Goal: Register for event/course

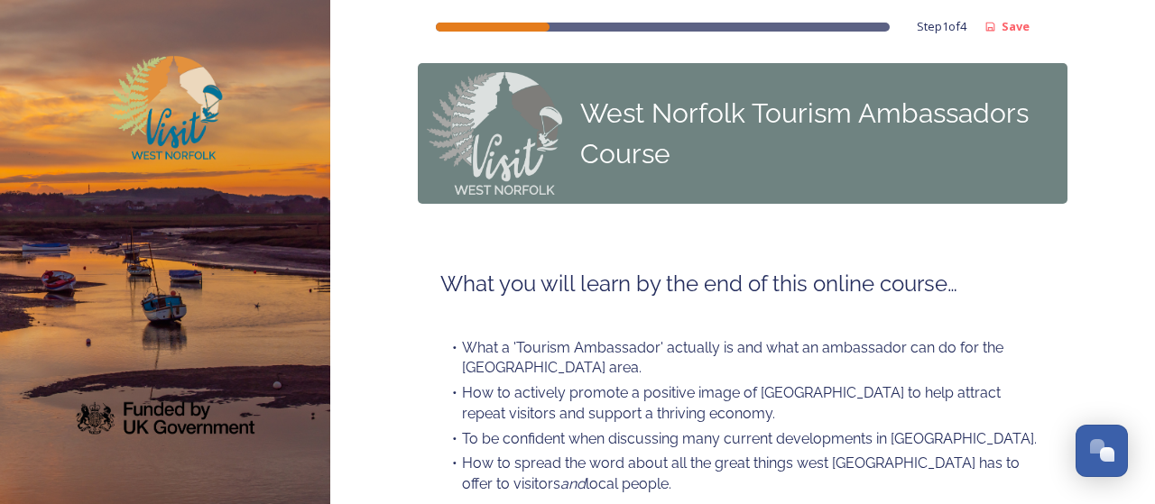
scroll to position [284, 0]
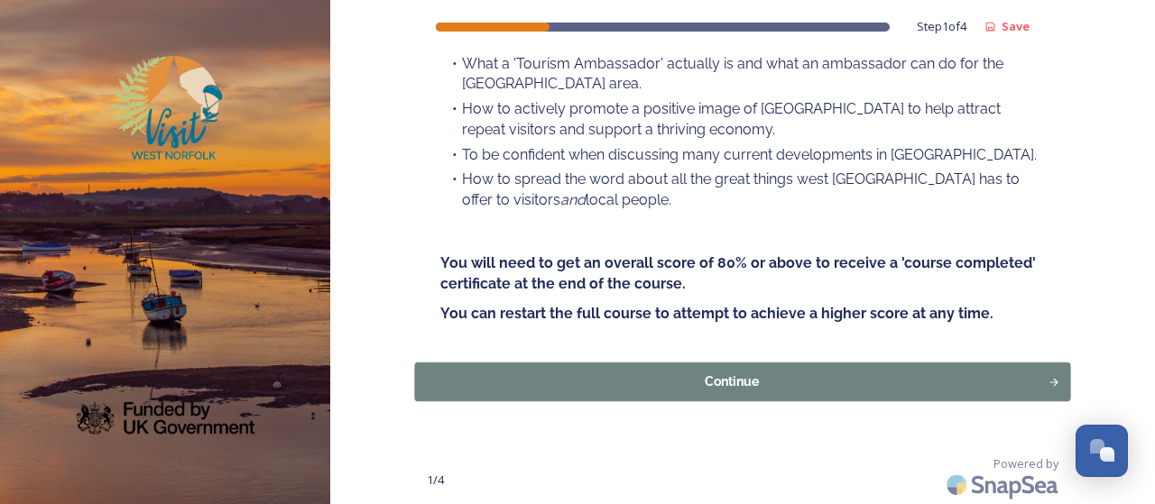
click at [752, 373] on div "Continue" at bounding box center [732, 382] width 614 height 19
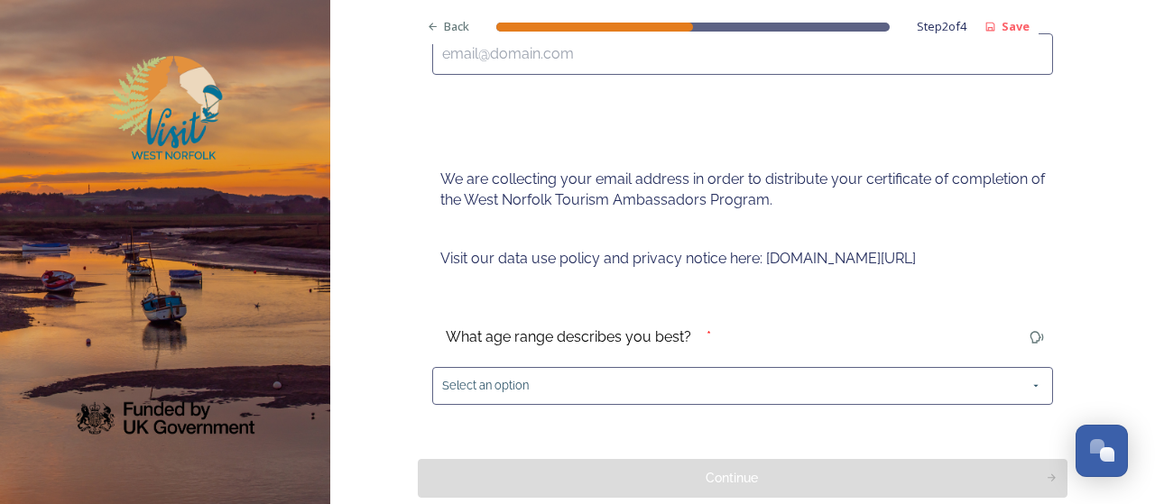
scroll to position [403, 0]
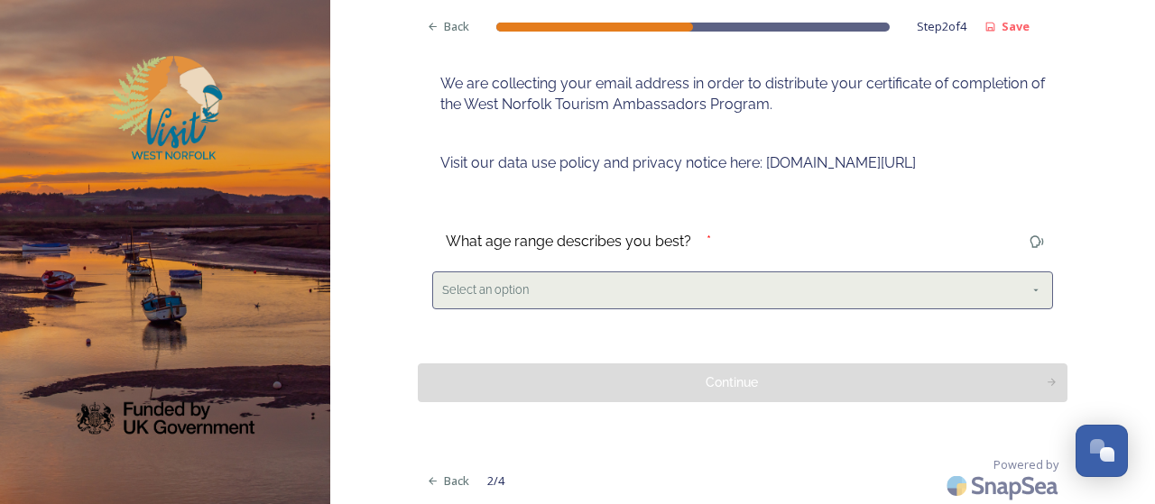
click at [676, 304] on div "Select an option" at bounding box center [742, 290] width 621 height 37
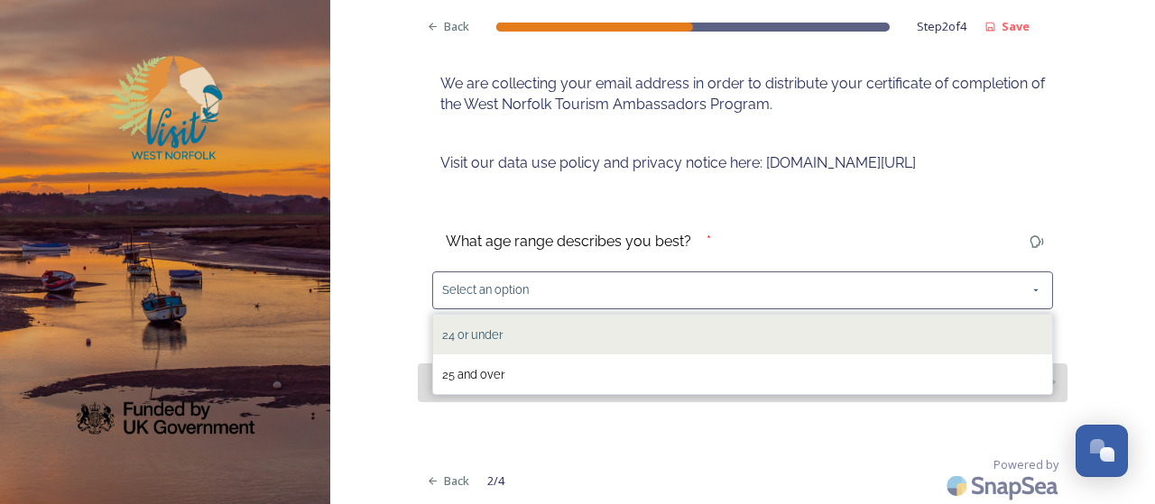
click at [597, 331] on div "24 or under" at bounding box center [742, 335] width 619 height 40
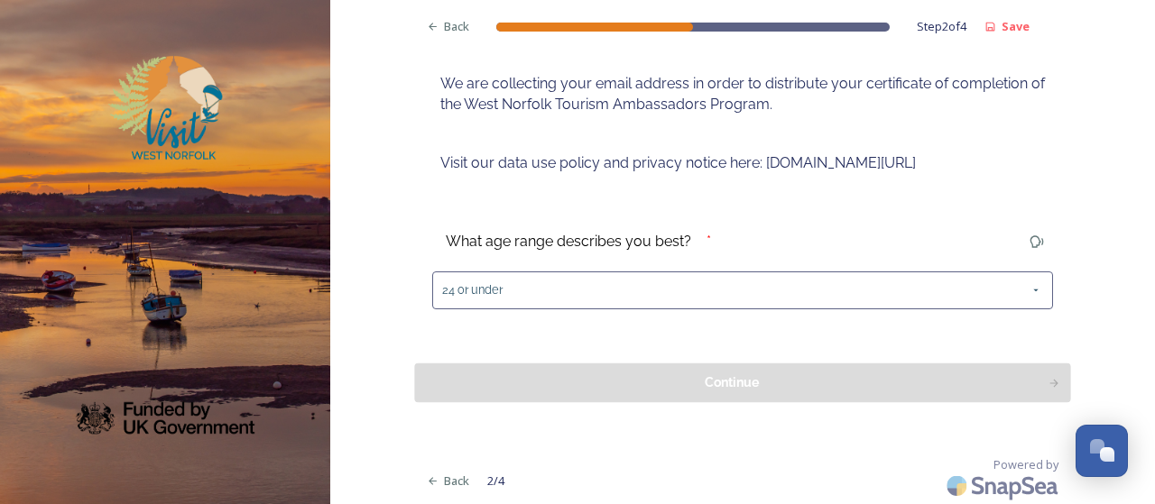
click at [641, 378] on div "Continue" at bounding box center [732, 382] width 614 height 19
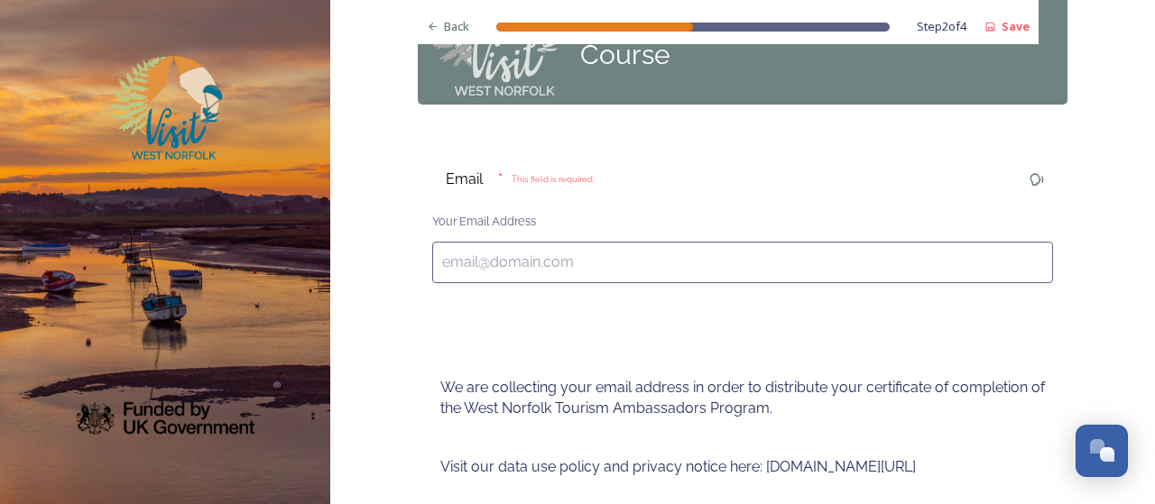
scroll to position [97, 0]
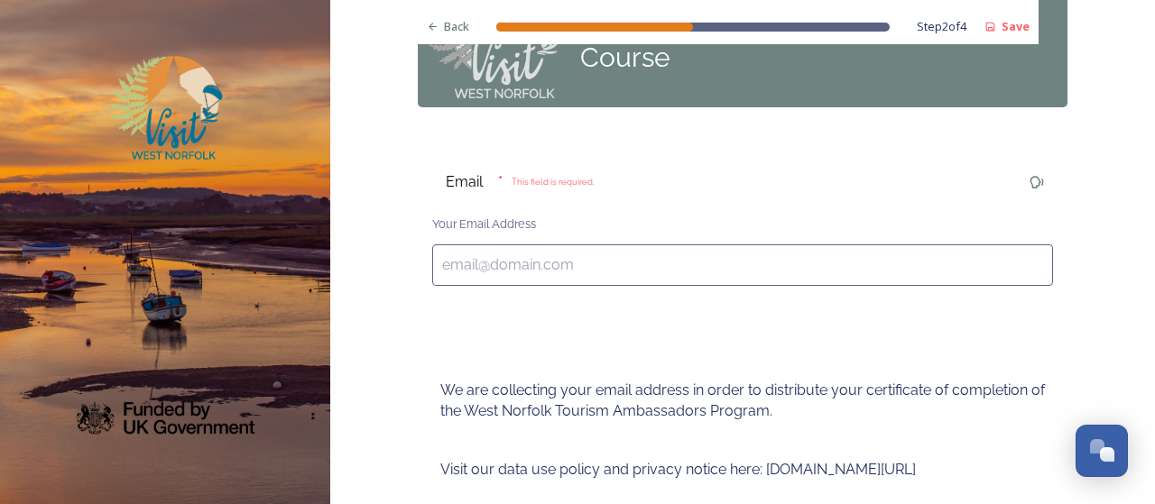
click at [659, 267] on input at bounding box center [742, 265] width 621 height 42
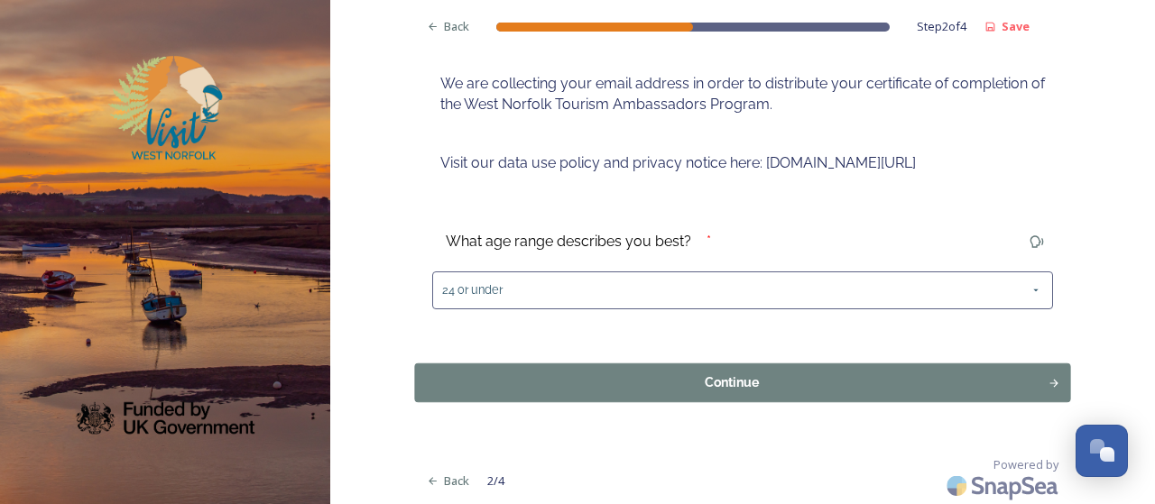
type input "[EMAIL_ADDRESS][DOMAIN_NAME]"
click at [680, 383] on div "Continue" at bounding box center [732, 382] width 614 height 19
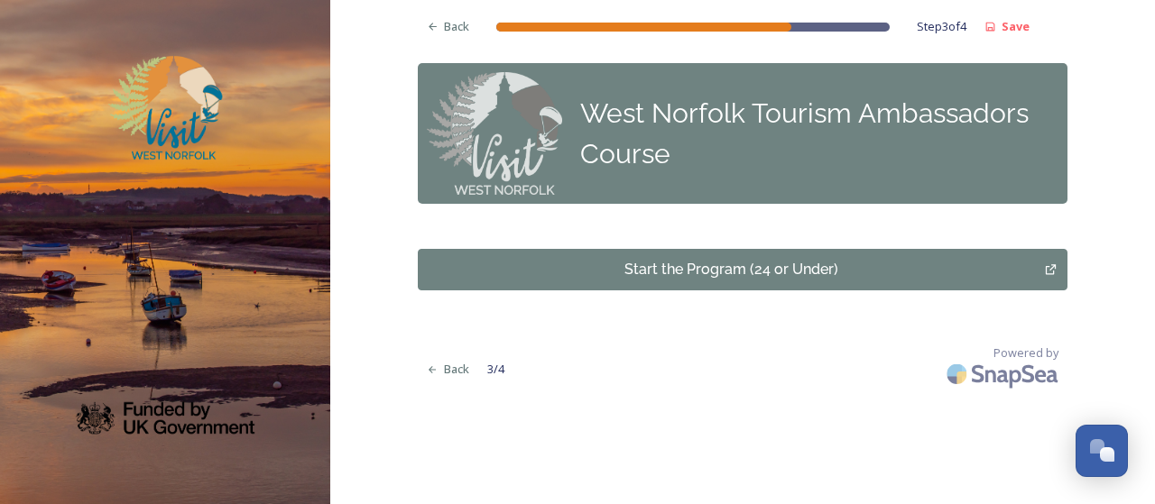
click at [912, 274] on div "Start the Program (24 or Under)" at bounding box center [731, 270] width 607 height 22
click at [479, 28] on div "Back Step 3 of 4 Save" at bounding box center [728, 22] width 621 height 44
click at [463, 26] on span "Back" at bounding box center [456, 26] width 25 height 17
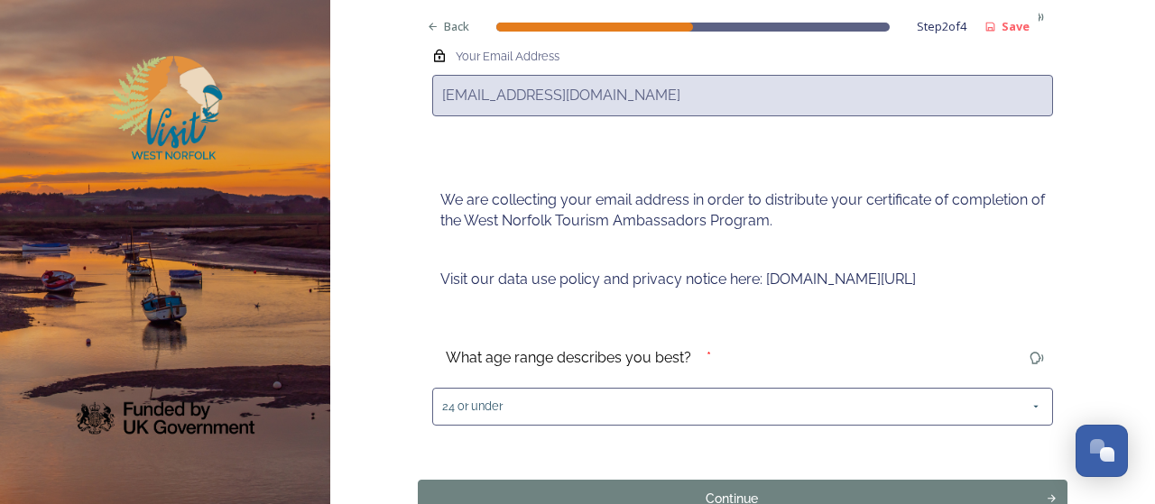
scroll to position [378, 0]
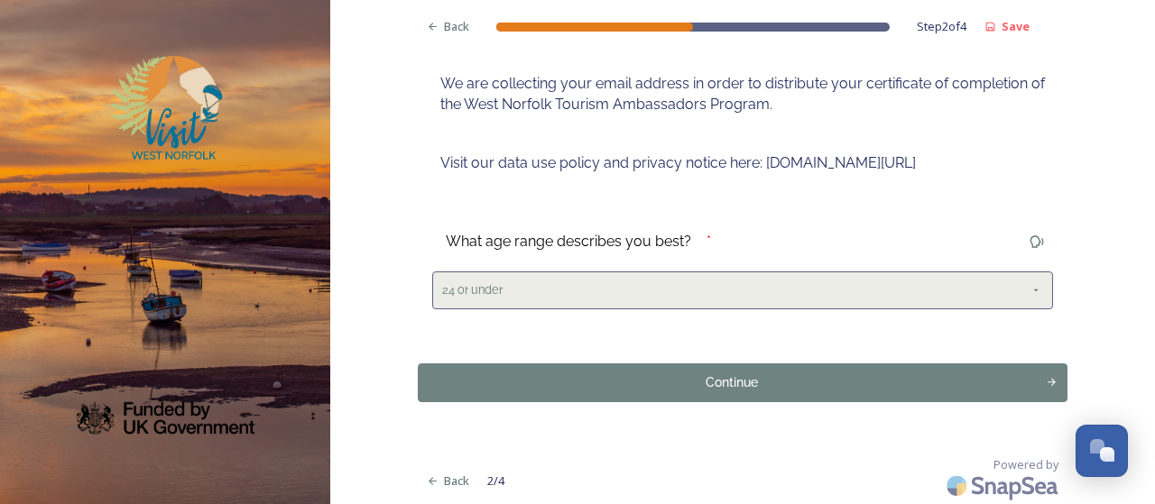
click at [909, 293] on div "24 or under" at bounding box center [742, 290] width 621 height 37
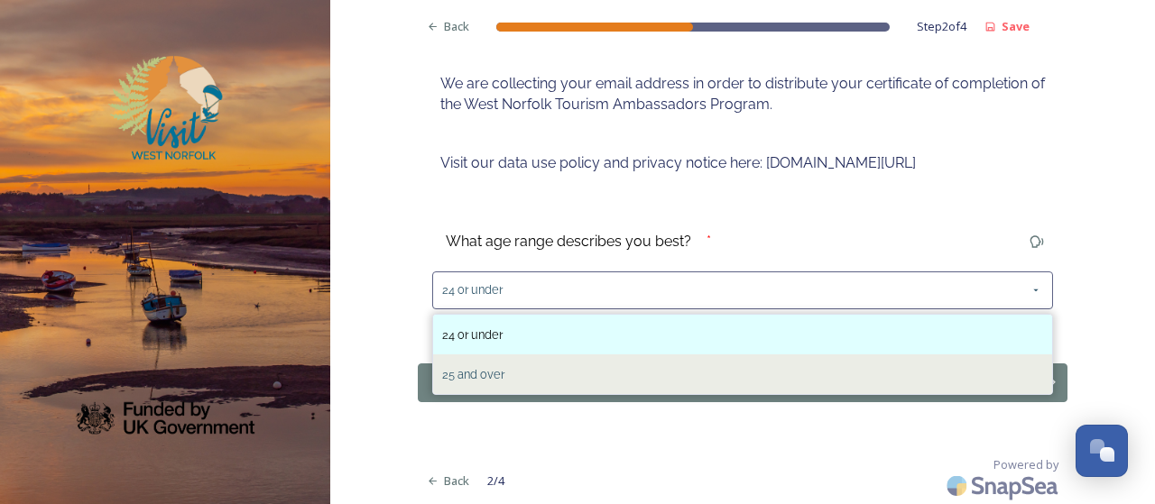
click at [665, 382] on div "25 and over" at bounding box center [742, 375] width 619 height 40
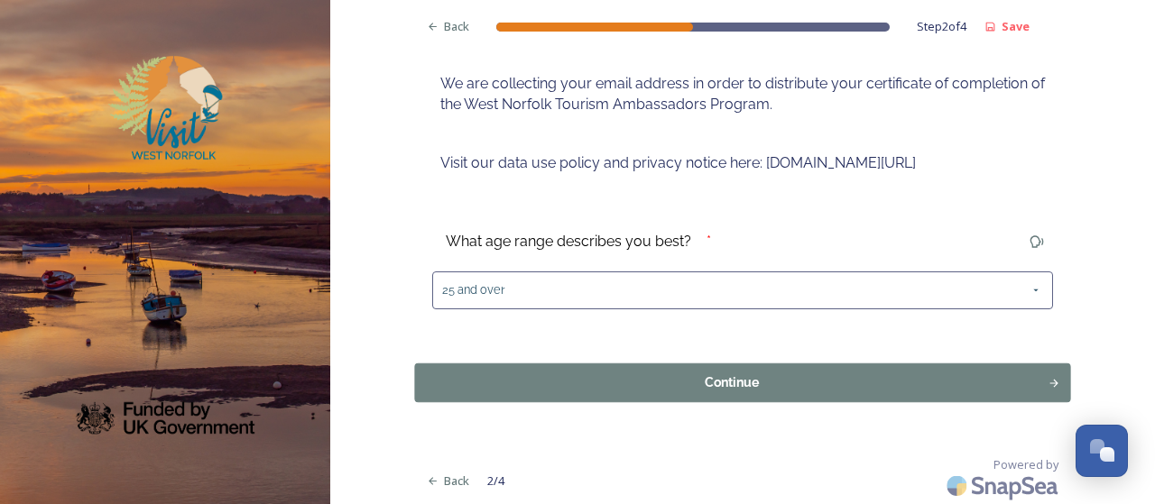
click at [686, 386] on div "Continue" at bounding box center [732, 382] width 614 height 19
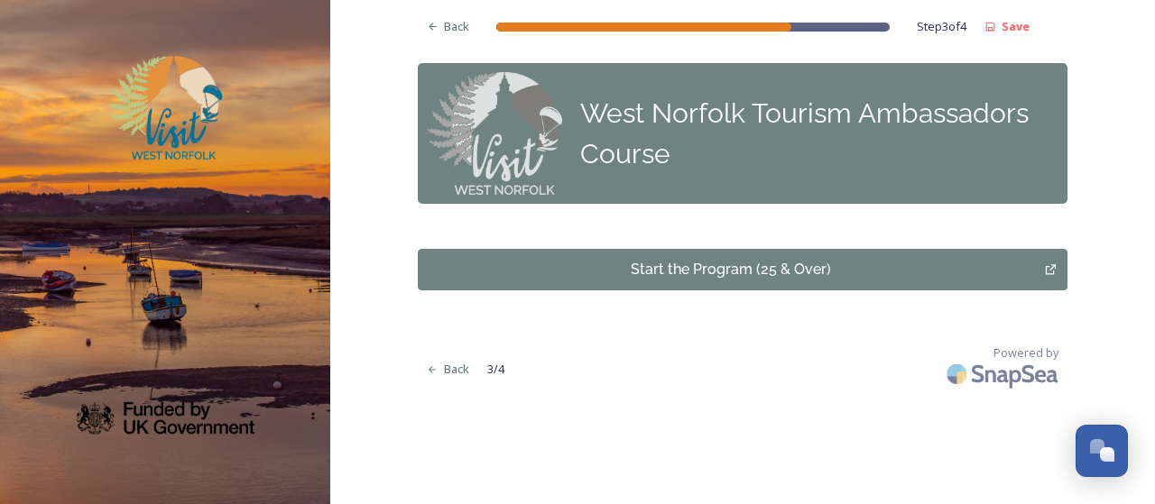
click at [844, 272] on div "Start the Program (25 & Over)" at bounding box center [731, 270] width 607 height 22
